Goal: Task Accomplishment & Management: Manage account settings

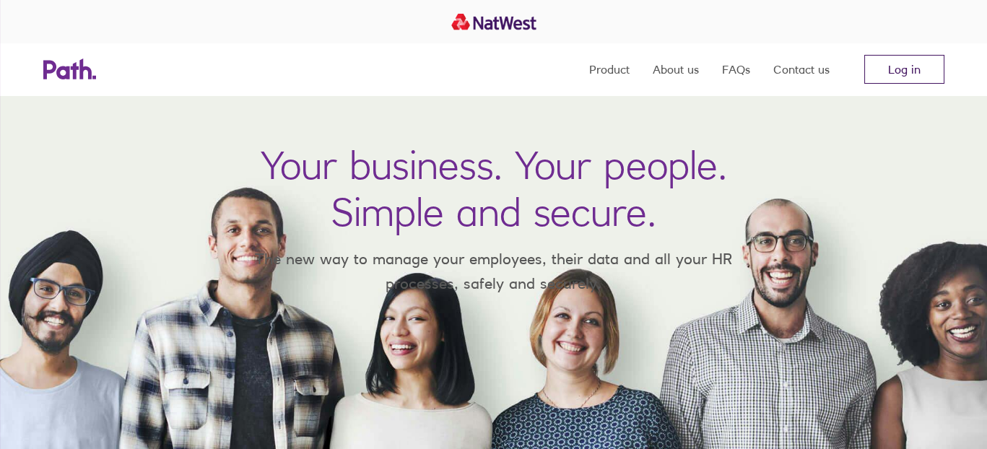
click at [902, 69] on link "Log in" at bounding box center [904, 69] width 80 height 29
